Goal: Task Accomplishment & Management: Use online tool/utility

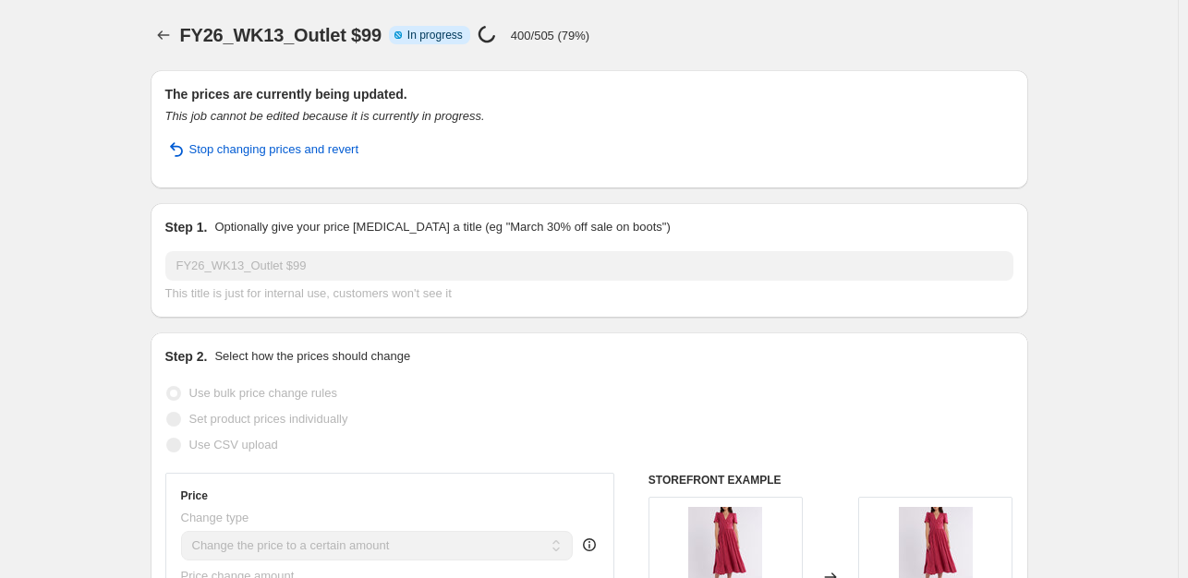
select select "no_change"
select select "tag"
select select "product_status"
select select "tag"
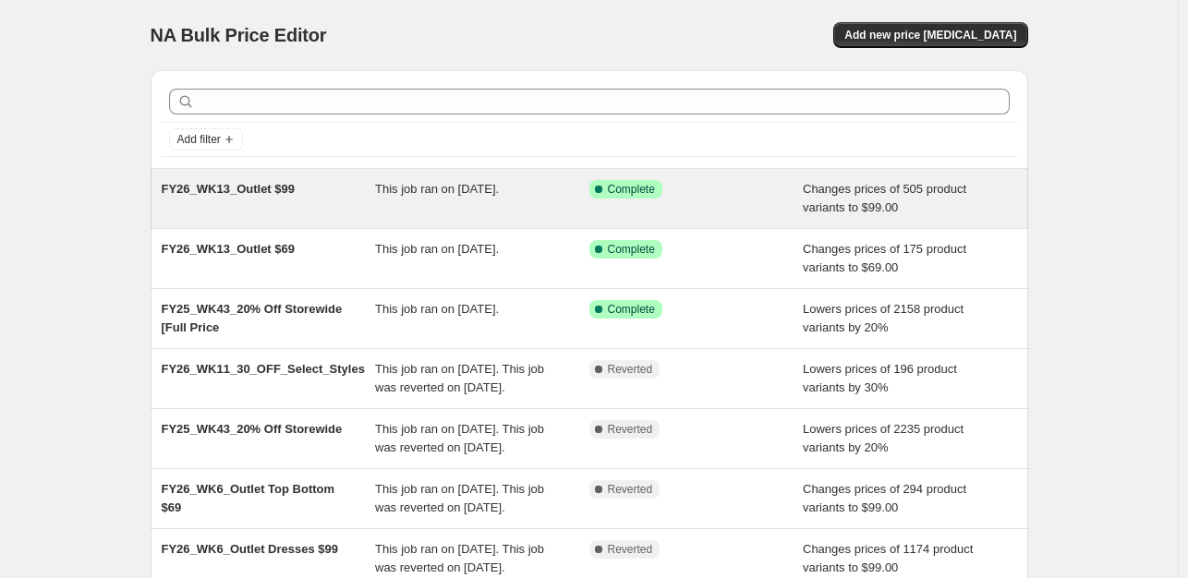
click at [346, 207] on div "FY26_WK13_Outlet $99" at bounding box center [269, 198] width 214 height 37
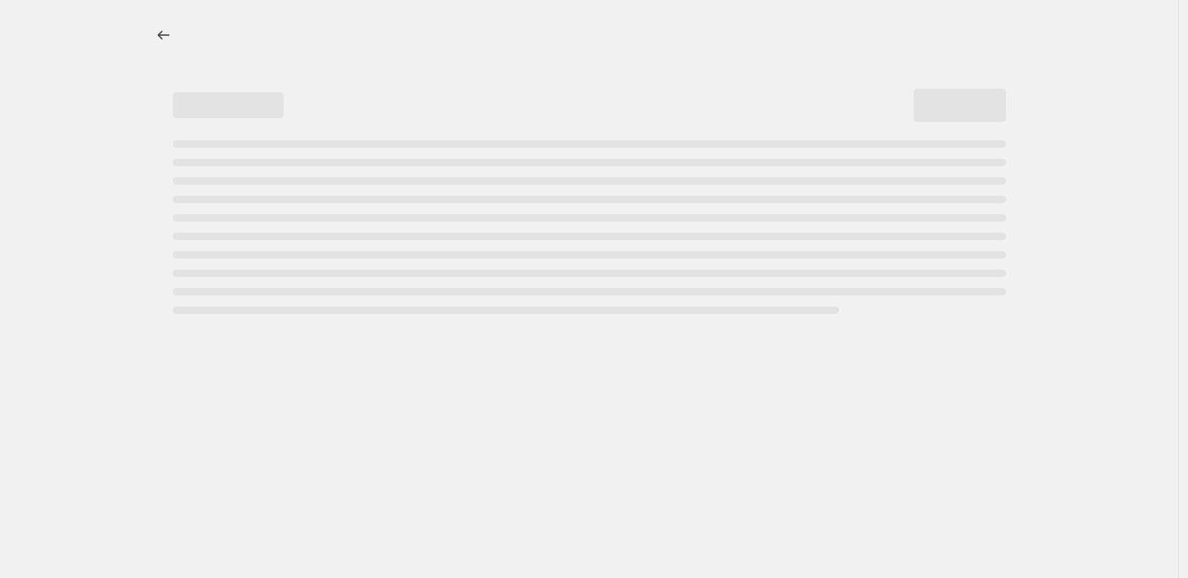
select select "no_change"
select select "tag"
select select "product_status"
select select "tag"
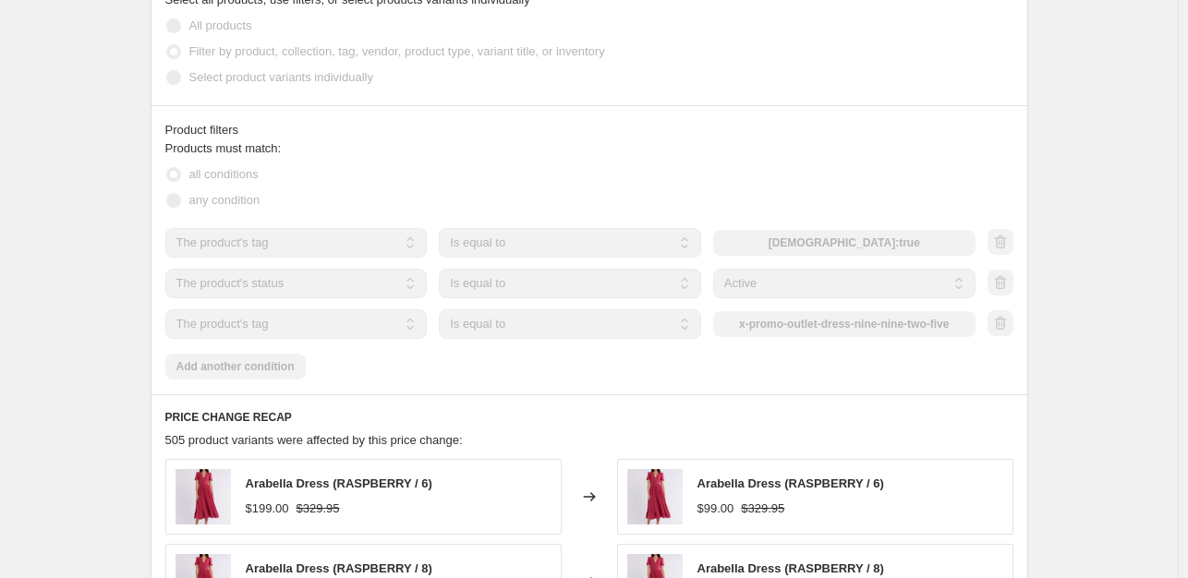
scroll to position [924, 0]
